Goal: Transaction & Acquisition: Book appointment/travel/reservation

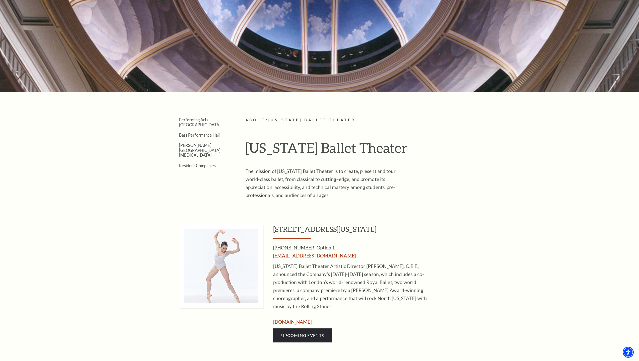
scroll to position [6, 0]
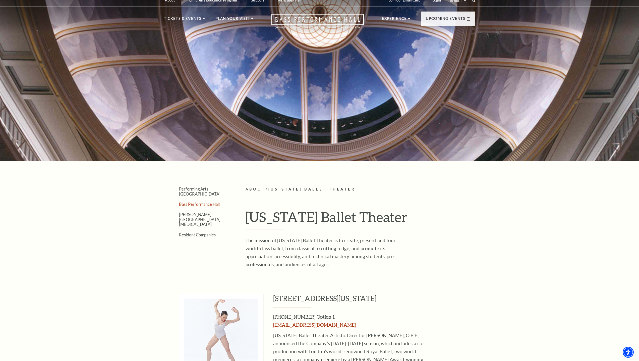
click at [202, 202] on link "Bass Performance Hall" at bounding box center [199, 204] width 41 height 5
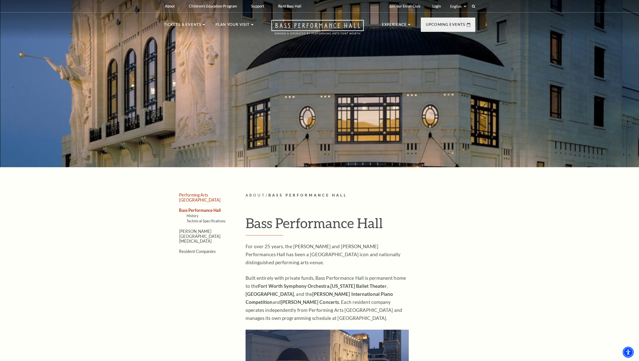
click at [213, 195] on link "Performing Arts [GEOGRAPHIC_DATA]" at bounding box center [199, 198] width 41 height 10
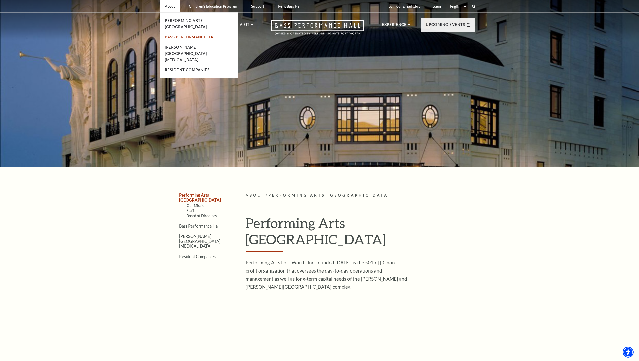
click at [200, 35] on link "Bass Performance Hall" at bounding box center [191, 37] width 53 height 4
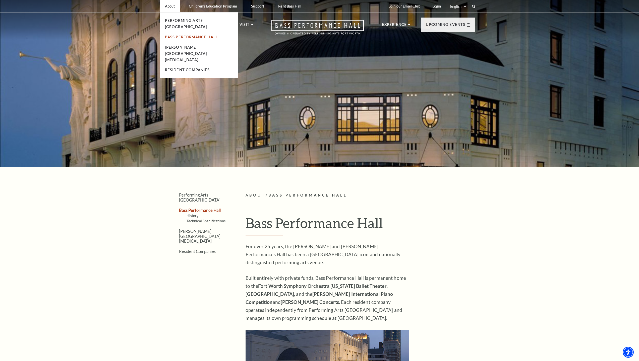
click at [211, 35] on link "Bass Performance Hall" at bounding box center [191, 37] width 53 height 4
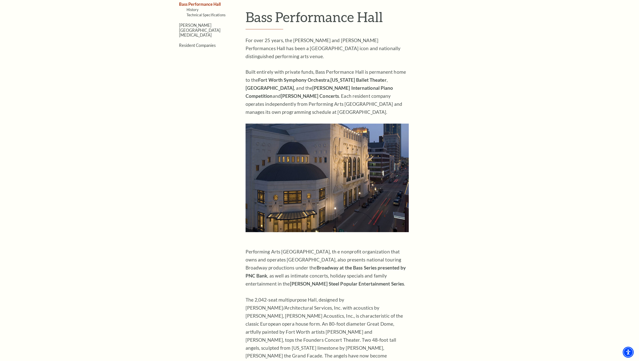
scroll to position [56, 0]
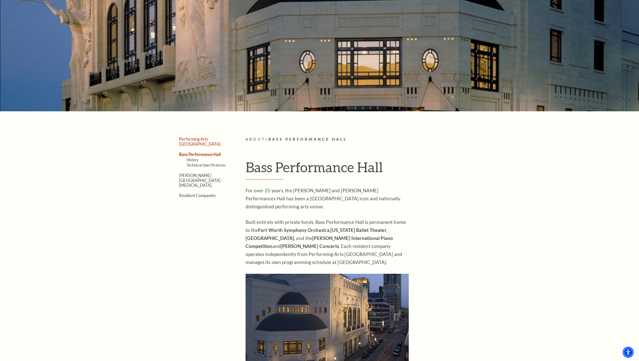
click at [200, 139] on link "Performing Arts [GEOGRAPHIC_DATA]" at bounding box center [199, 142] width 41 height 10
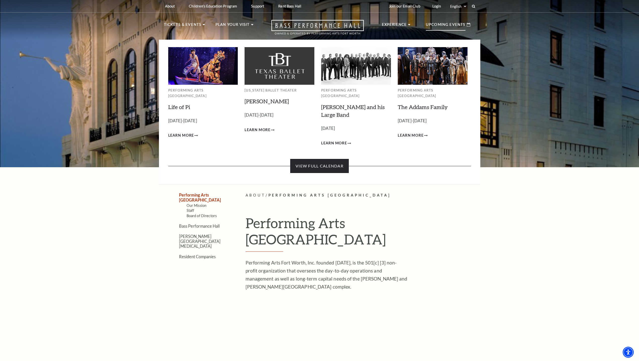
click at [329, 159] on link "View Full Calendar" at bounding box center [319, 166] width 58 height 14
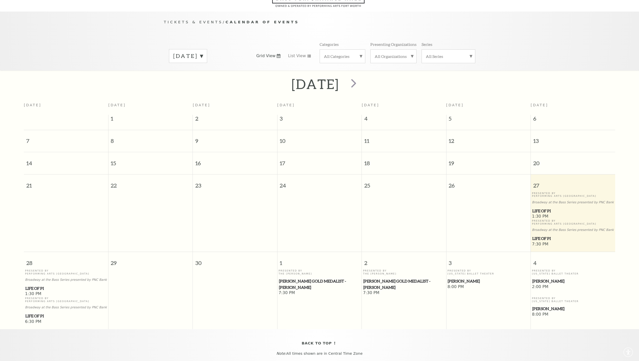
scroll to position [44, 0]
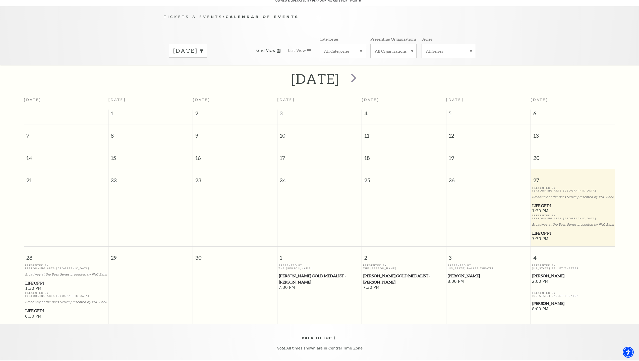
click at [203, 47] on label "September 2025" at bounding box center [188, 51] width 30 height 8
click at [203, 77] on label "December 2025" at bounding box center [188, 82] width 30 height 11
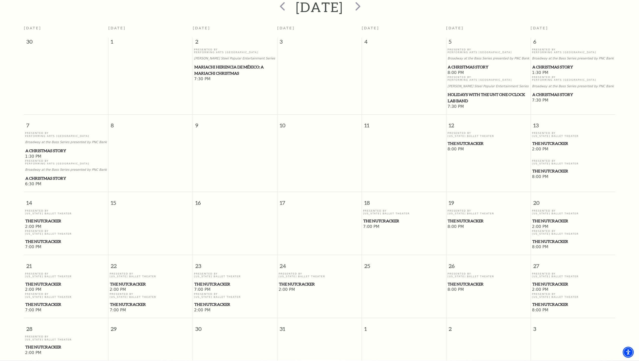
scroll to position [129, 0]
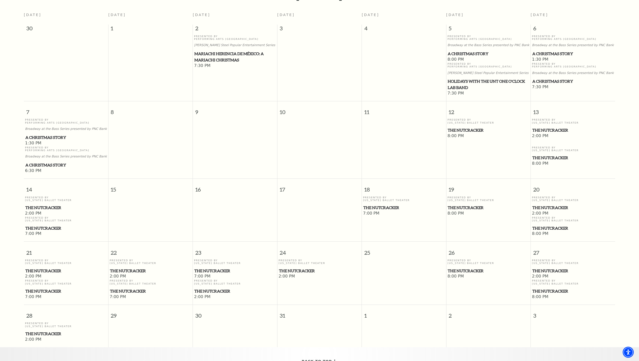
click at [547, 127] on span "The Nutcracker" at bounding box center [572, 130] width 81 height 6
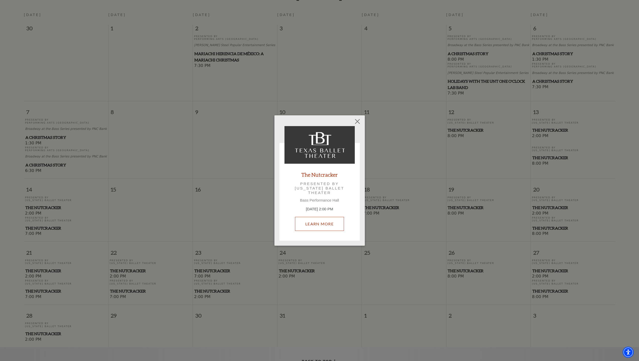
click at [314, 225] on link "Learn More" at bounding box center [319, 224] width 49 height 14
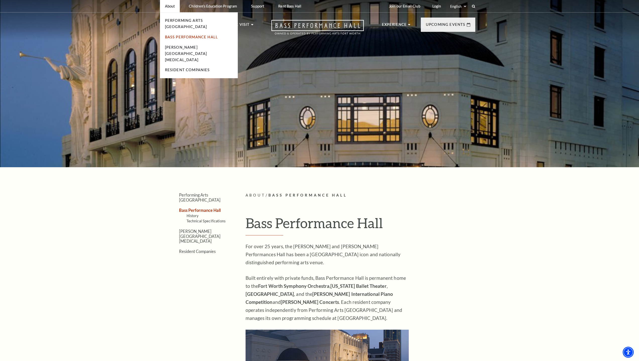
click at [157, 35] on link "Bass Performance Hall" at bounding box center [191, 37] width 53 height 4
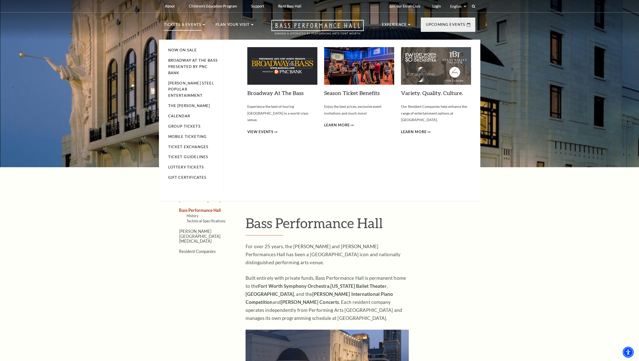
click at [187, 25] on p "Tickets & Events" at bounding box center [183, 26] width 38 height 9
click at [201, 25] on li "Tickets & Events Now On Sale Broadway At The Bass presented by PNC Bank Irwin S…" at bounding box center [184, 31] width 41 height 18
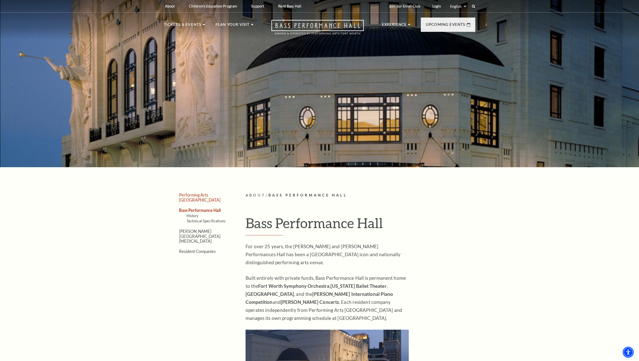
click at [213, 195] on link "Performing Arts [GEOGRAPHIC_DATA]" at bounding box center [199, 198] width 41 height 10
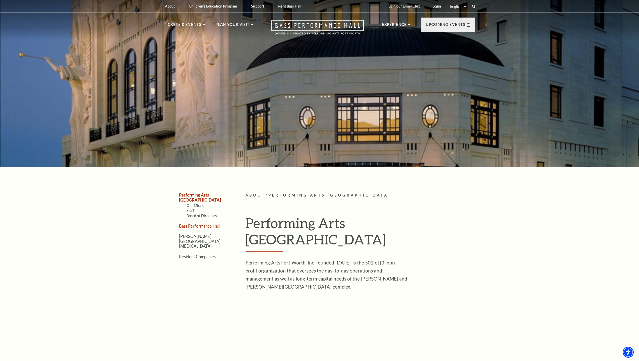
click at [208, 224] on link "Bass Performance Hall" at bounding box center [199, 226] width 41 height 5
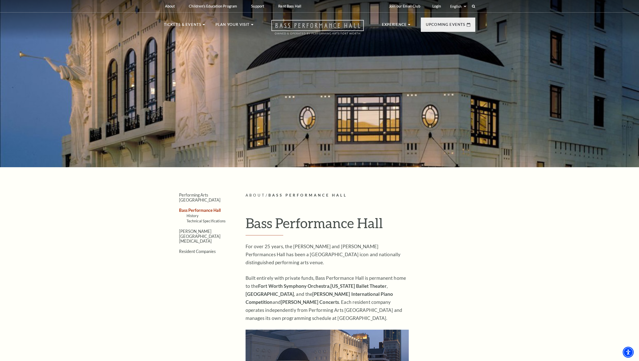
click at [324, 23] on icon at bounding box center [317, 27] width 92 height 15
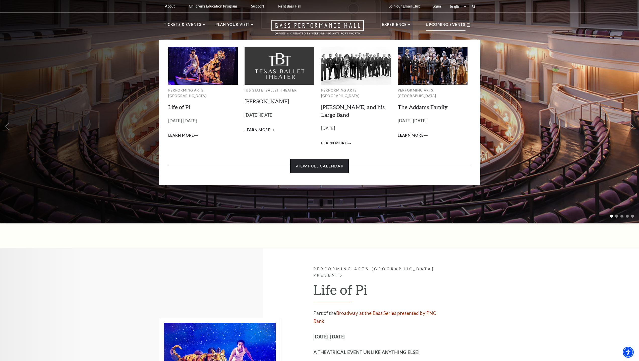
click at [321, 161] on link "View Full Calendar" at bounding box center [319, 166] width 58 height 14
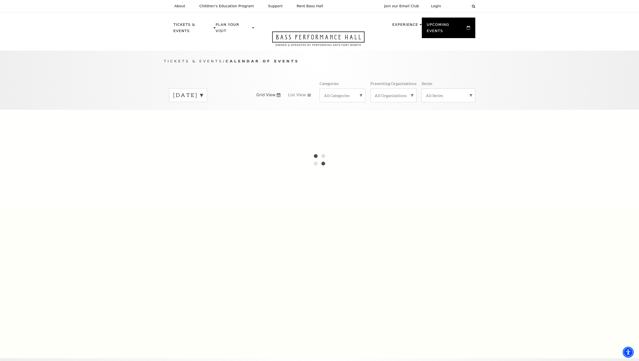
click at [203, 91] on label "[DATE]" at bounding box center [188, 95] width 30 height 8
click at [349, 93] on label "All Categories" at bounding box center [342, 95] width 37 height 5
click at [398, 93] on label "All Organizations" at bounding box center [393, 95] width 38 height 5
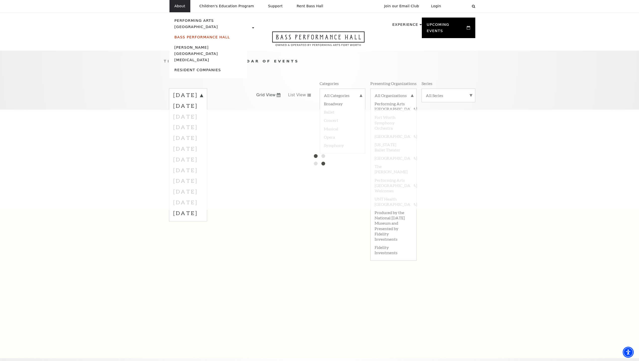
click at [194, 35] on link "Bass Performance Hall" at bounding box center [201, 37] width 55 height 4
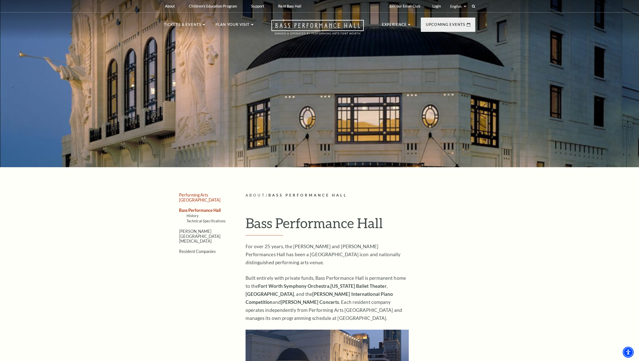
click at [214, 195] on link "Performing Arts [GEOGRAPHIC_DATA]" at bounding box center [199, 198] width 41 height 10
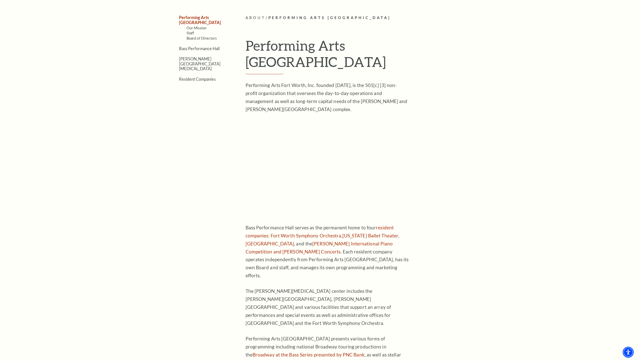
scroll to position [178, 0]
click at [369, 232] on link "[US_STATE] Ballet Theater" at bounding box center [370, 235] width 56 height 6
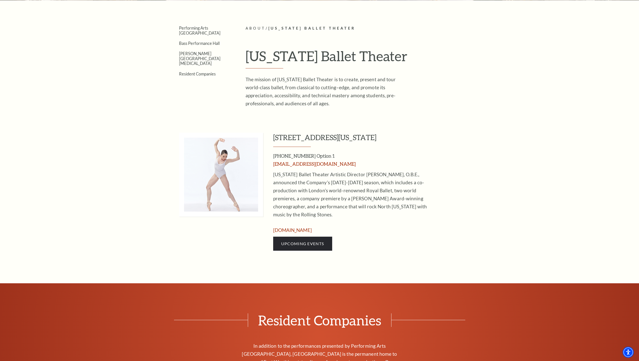
scroll to position [63, 0]
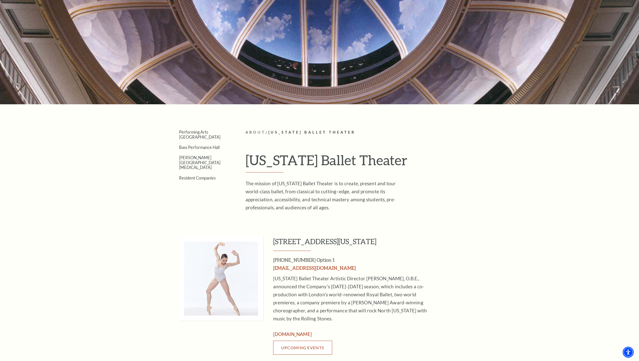
click at [300, 342] on link "Upcoming Events" at bounding box center [302, 348] width 59 height 14
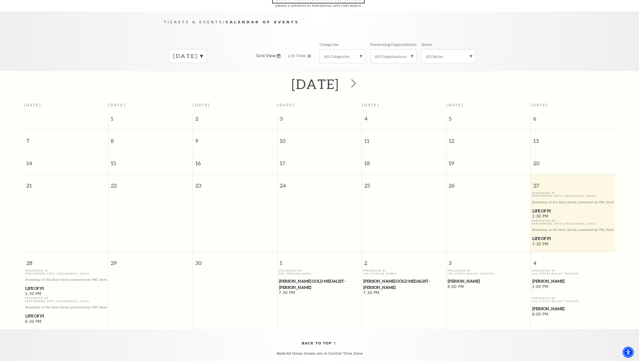
scroll to position [44, 0]
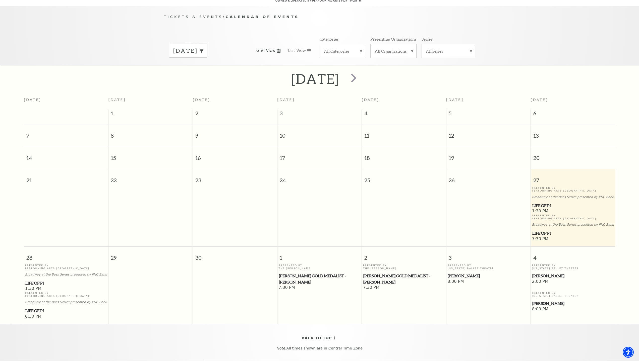
click at [203, 47] on label "[DATE]" at bounding box center [188, 51] width 30 height 8
click at [203, 77] on label "[DATE]" at bounding box center [188, 82] width 30 height 11
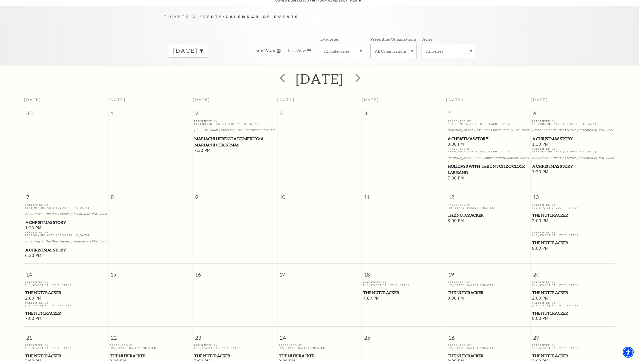
click at [545, 212] on span "The Nutcracker" at bounding box center [572, 215] width 81 height 6
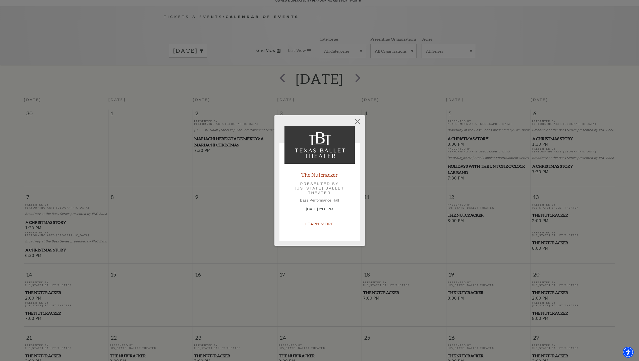
click at [333, 220] on link "Learn More" at bounding box center [319, 224] width 49 height 14
